Goal: Information Seeking & Learning: Learn about a topic

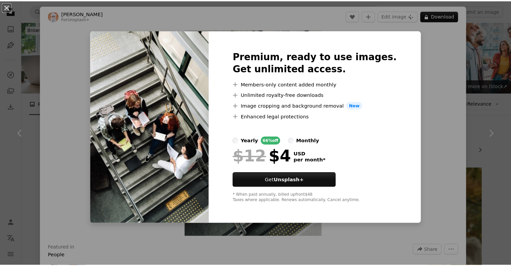
scroll to position [403, 0]
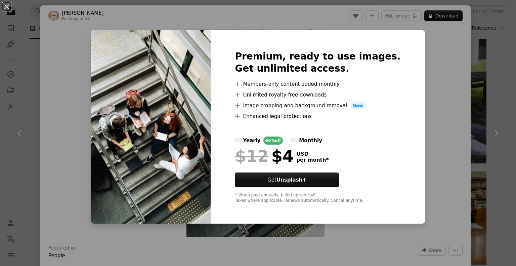
click at [437, 64] on div "An X shape Premium, ready to use images. Get unlimited access. A plus sign Memb…" at bounding box center [258, 133] width 516 height 266
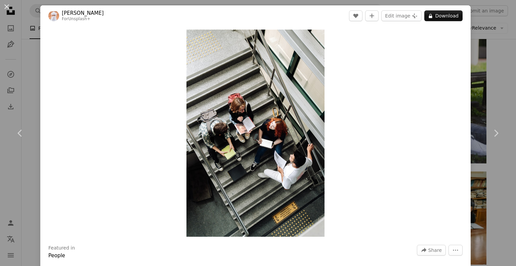
click at [481, 29] on div "An X shape Chevron left Chevron right Ahmed For Unsplash+ A heart A plus sign E…" at bounding box center [258, 133] width 516 height 266
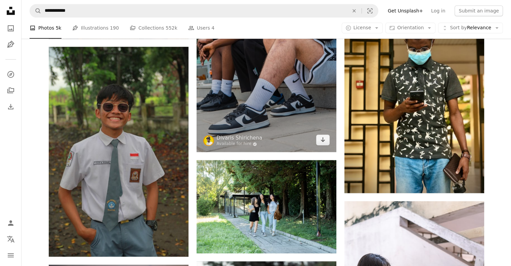
scroll to position [739, 0]
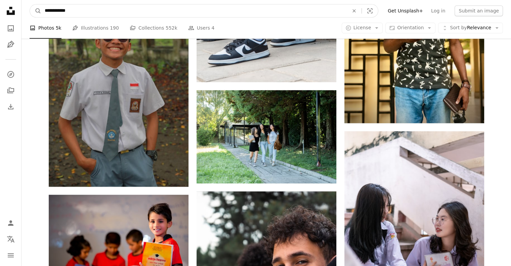
click at [268, 14] on input "**********" at bounding box center [193, 10] width 305 height 13
paste input "Find visuals sitewide"
type input "******"
click button "A magnifying glass" at bounding box center [35, 10] width 11 height 13
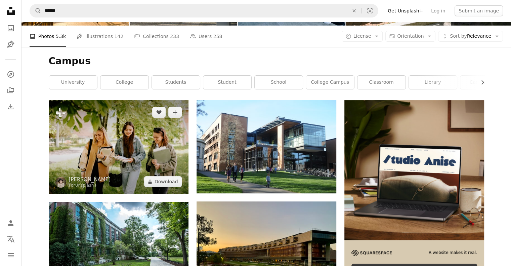
scroll to position [34, 0]
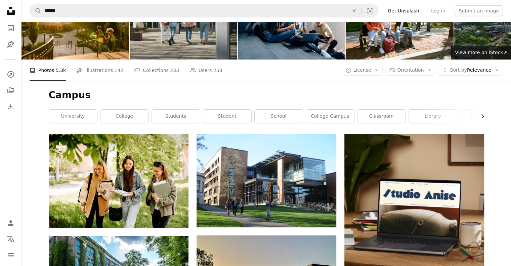
click at [479, 117] on icon "Chevron right" at bounding box center [482, 116] width 7 height 7
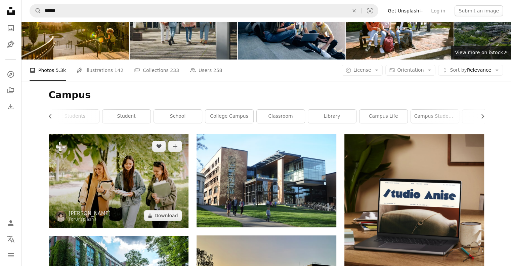
click at [157, 173] on img at bounding box center [119, 180] width 140 height 93
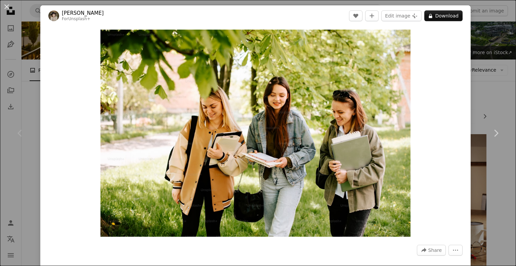
click at [490, 106] on link "Chevron right" at bounding box center [496, 133] width 40 height 64
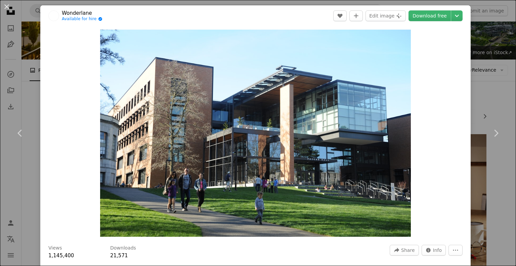
drag, startPoint x: 477, startPoint y: 76, endPoint x: 448, endPoint y: 103, distance: 39.4
click at [477, 76] on div "An X shape Chevron left Chevron right Wonderlane Available for hire A checkmark…" at bounding box center [258, 133] width 516 height 266
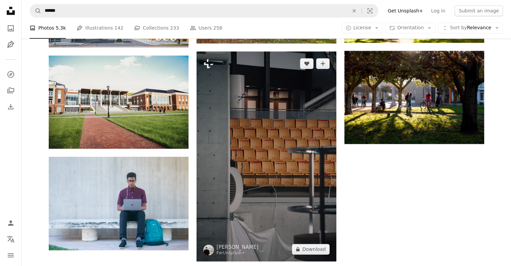
scroll to position [773, 0]
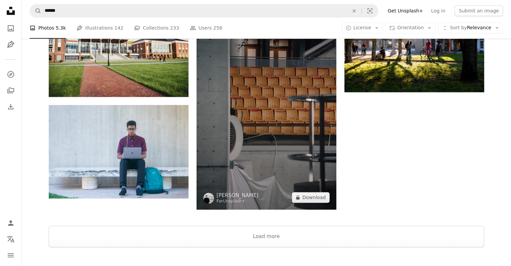
click at [284, 118] on img at bounding box center [267, 105] width 140 height 210
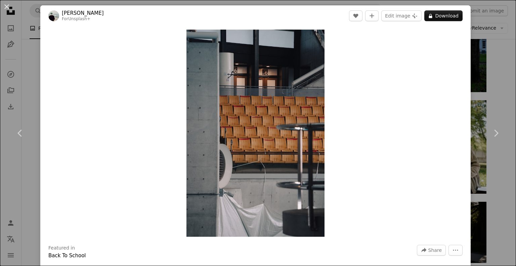
click at [451, 103] on div "Zoom in" at bounding box center [255, 133] width 430 height 214
click at [474, 89] on div "An X shape Chevron left Chevron right [PERSON_NAME] For Unsplash+ A heart A plu…" at bounding box center [258, 133] width 516 height 266
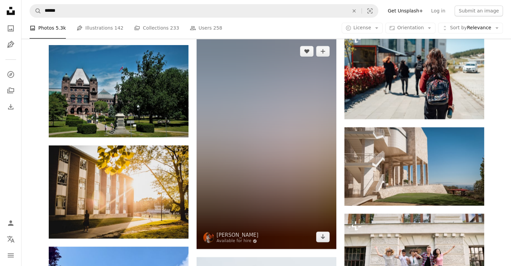
scroll to position [1277, 0]
